Goal: Transaction & Acquisition: Purchase product/service

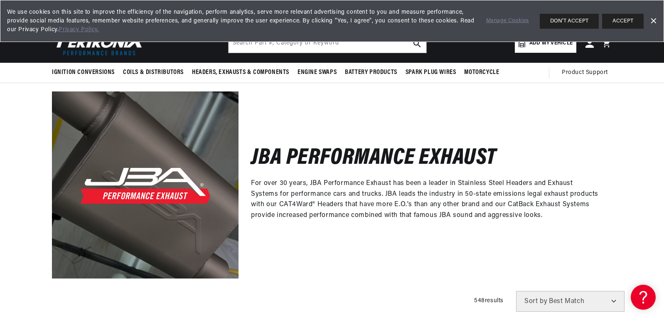
scroll to position [0, 519]
click at [656, 17] on link "Dismiss Banner" at bounding box center [653, 21] width 12 height 12
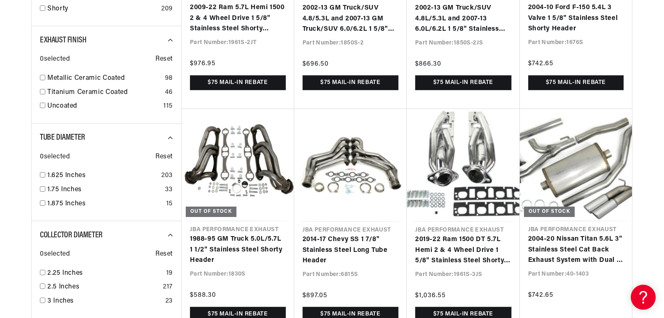
scroll to position [0, 0]
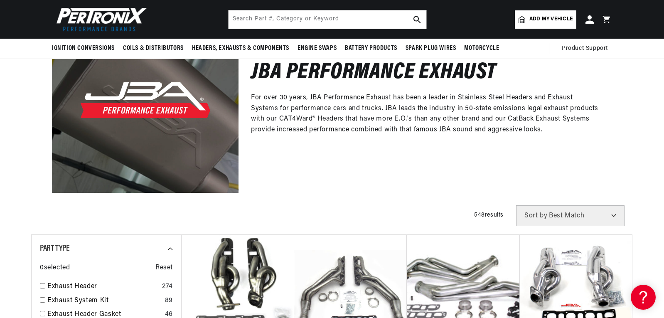
scroll to position [97, 0]
click at [540, 16] on span "Add my vehicle" at bounding box center [550, 19] width 43 height 8
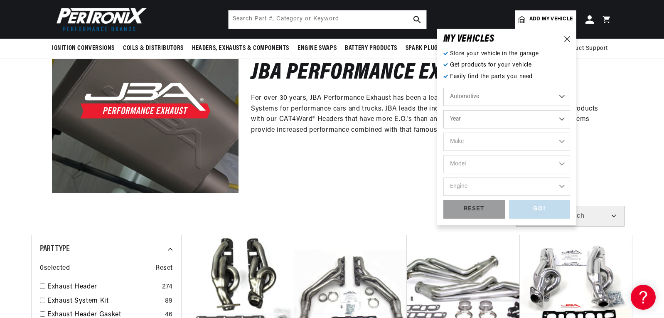
scroll to position [0, 519]
click at [501, 122] on select "Year 2022 2021 2020 2019 2018 2017 2016 2015 2014 2013 2012 2011 2010 2009 2008…" at bounding box center [506, 119] width 127 height 18
select select "2000"
click at [443, 110] on select "Year 2022 2021 2020 2019 2018 2017 2016 2015 2014 2013 2012 2011 2010 2009 2008…" at bounding box center [506, 119] width 127 height 18
select select "2000"
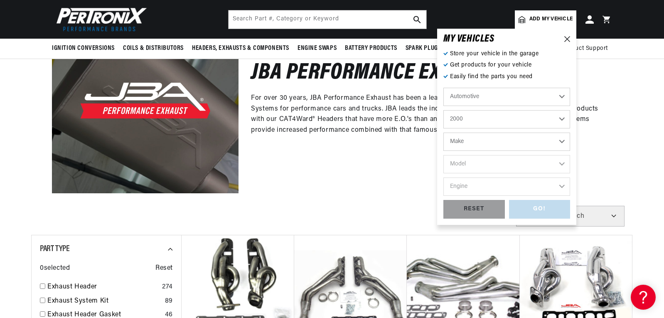
click at [489, 142] on select "Make Buick Cadillac Chevrolet Chrysler Dodge Ford GMC Isuzu Jeep Lincoln Mazda …" at bounding box center [506, 142] width 127 height 18
select select "Toyota"
click at [443, 133] on select "Make Buick Cadillac Chevrolet Chrysler Dodge Ford GMC Isuzu Jeep Lincoln Mazda …" at bounding box center [506, 142] width 127 height 18
select select "Toyota"
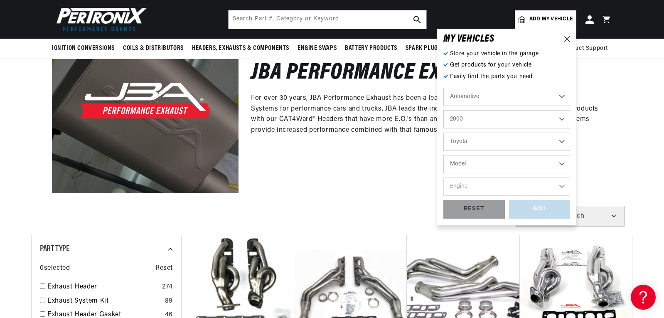
click at [476, 163] on select "Model 4Runner Tacoma Tundra" at bounding box center [506, 164] width 127 height 18
select select "Tundra"
click at [443, 155] on select "Model 4Runner Tacoma Tundra" at bounding box center [506, 164] width 127 height 18
select select "Tundra"
click at [475, 188] on select "Engine 4.7L" at bounding box center [506, 186] width 127 height 18
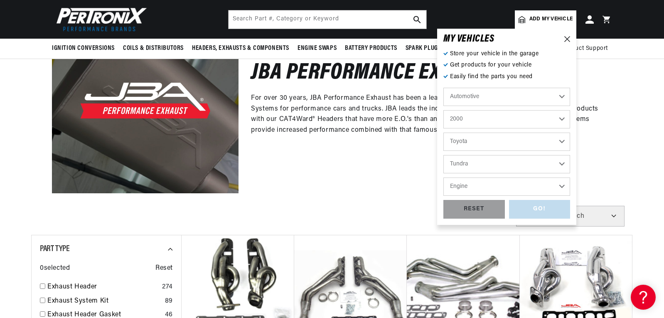
select select "4.7L"
click at [443, 177] on select "Engine 4.7L" at bounding box center [506, 186] width 127 height 18
select select "4.7L"
click at [532, 202] on div "GO!" at bounding box center [539, 209] width 61 height 19
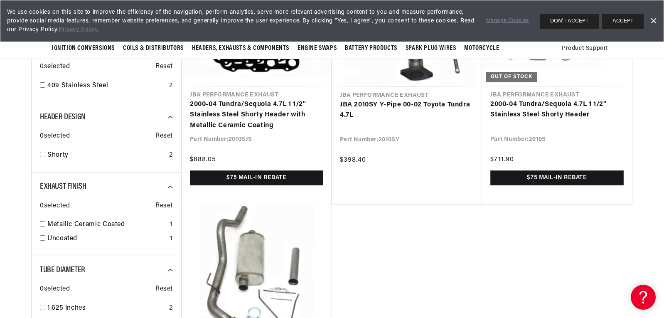
scroll to position [157, 0]
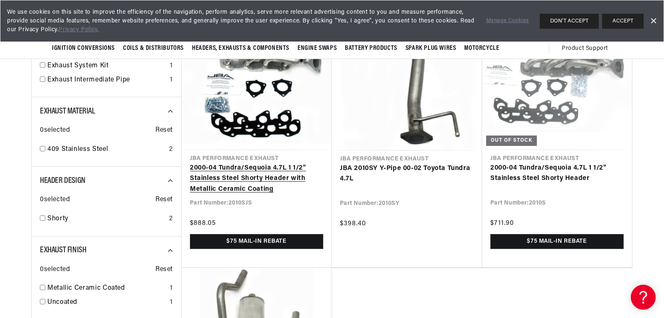
click at [253, 163] on link "2000-04 Tundra/Sequoia 4.7L 1 1/2" Stainless Steel Shorty Header with Metallic …" at bounding box center [256, 179] width 133 height 32
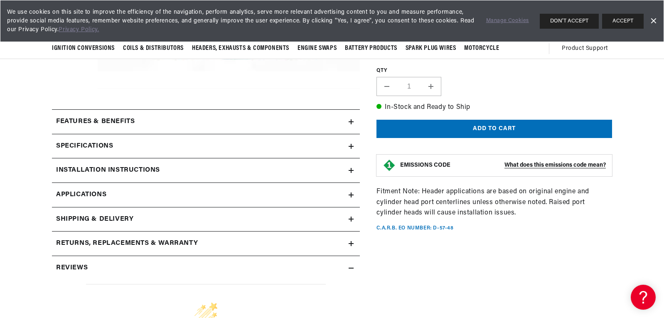
scroll to position [0, 1038]
click at [133, 118] on h2 "Features & Benefits" at bounding box center [95, 121] width 79 height 11
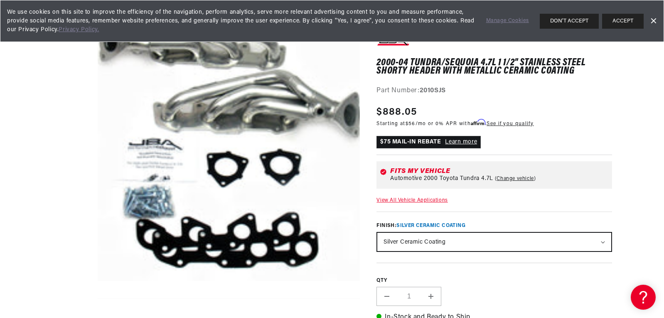
scroll to position [0, 0]
